Goal: Information Seeking & Learning: Learn about a topic

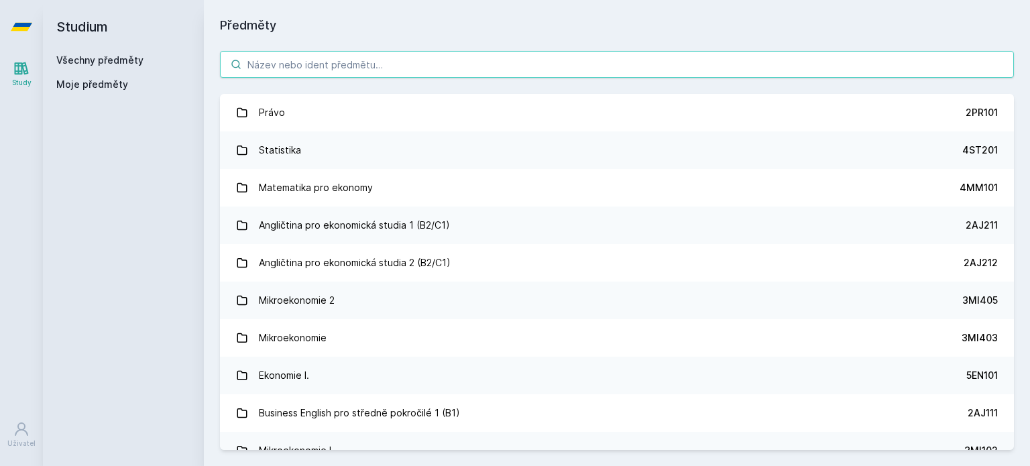
click at [406, 66] on input "search" at bounding box center [617, 64] width 794 height 27
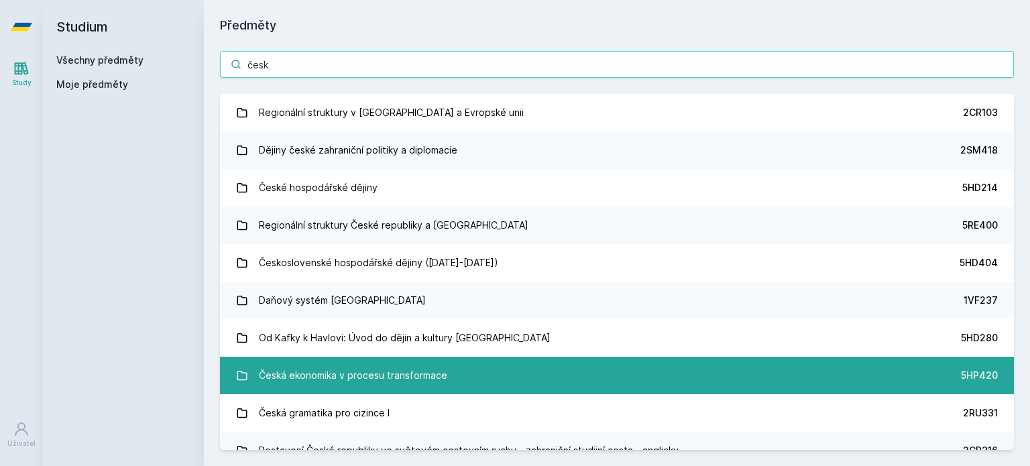
type input "česk"
click at [468, 372] on link "Česká ekonomika v procesu transformace 5HP420" at bounding box center [617, 376] width 794 height 38
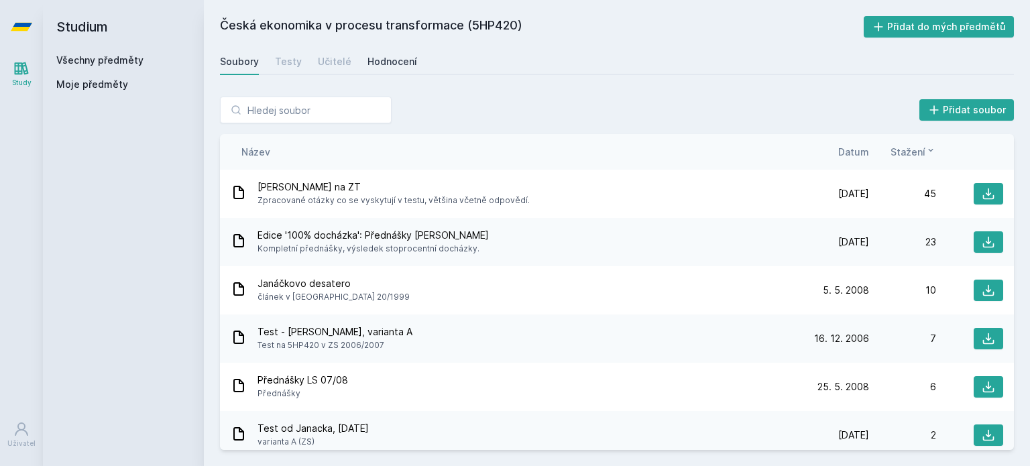
click at [380, 63] on div "Hodnocení" at bounding box center [392, 61] width 50 height 13
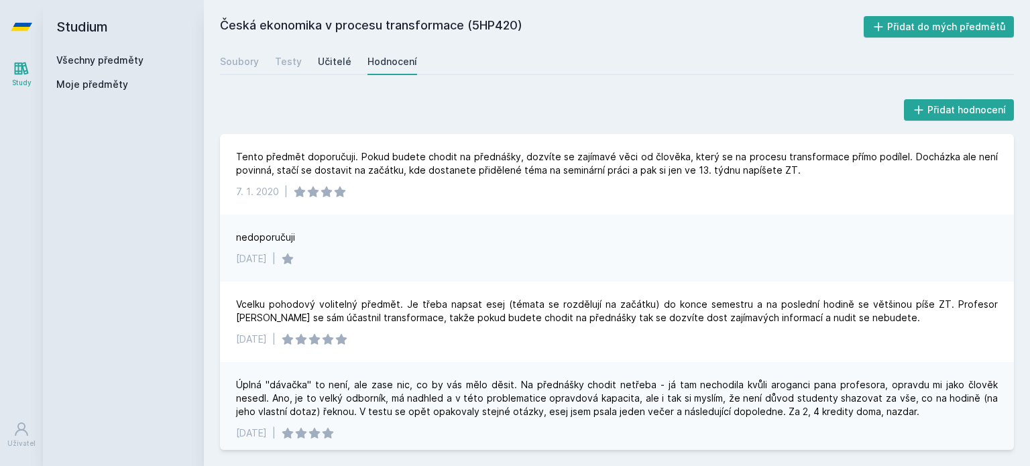
click at [337, 66] on div "Učitelé" at bounding box center [335, 61] width 34 height 13
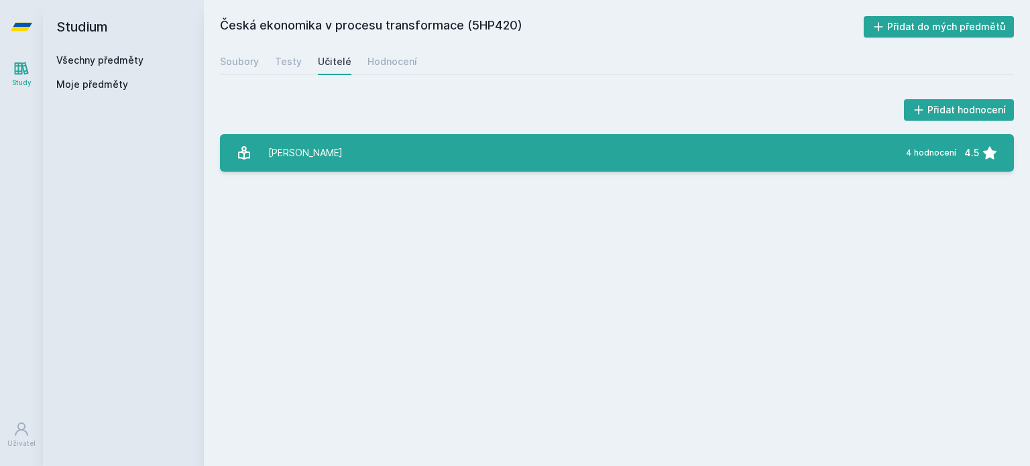
click at [394, 155] on link "[PERSON_NAME] 4 hodnocení 4.5" at bounding box center [617, 153] width 794 height 38
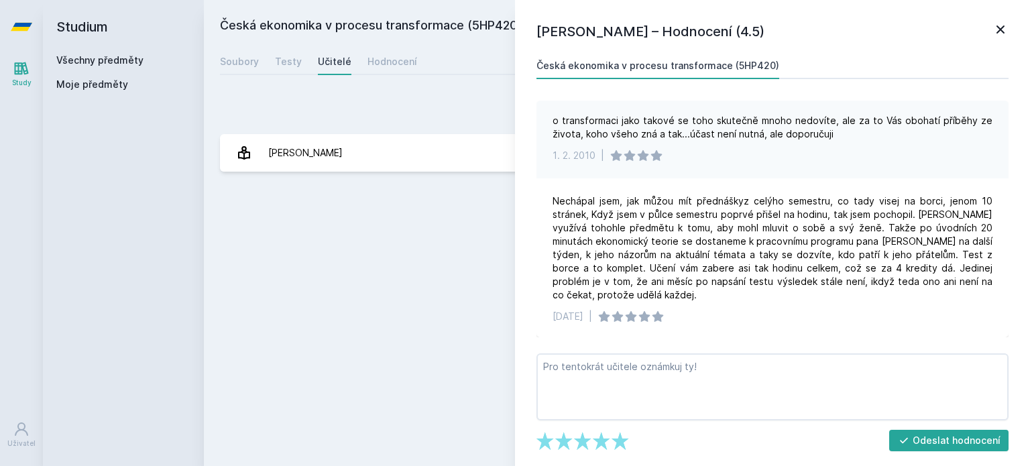
scroll to position [245, 0]
